Goal: Find specific page/section: Find specific page/section

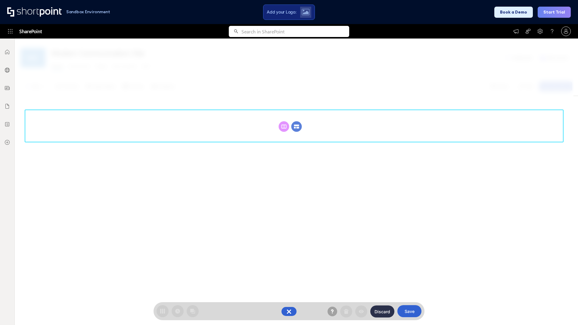
scroll to position [83, 0]
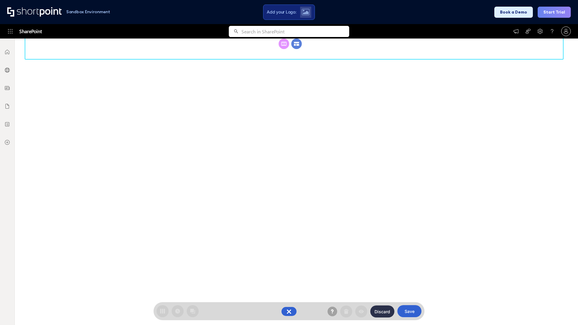
click at [297, 49] on circle at bounding box center [297, 44] width 11 height 11
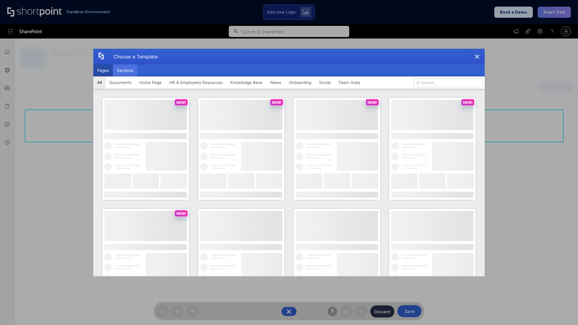
click at [125, 70] on button "Sections" at bounding box center [125, 70] width 24 height 12
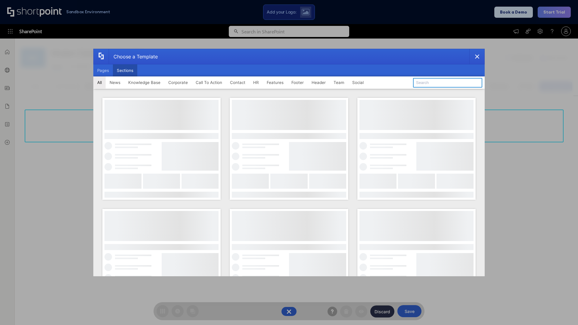
type input "FAQ 3"
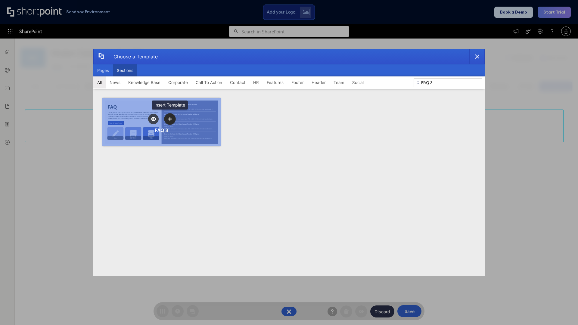
click at [170, 119] on icon "template selector" at bounding box center [170, 119] width 4 height 4
